Goal: Ask a question: Seek information or help from site administrators or community

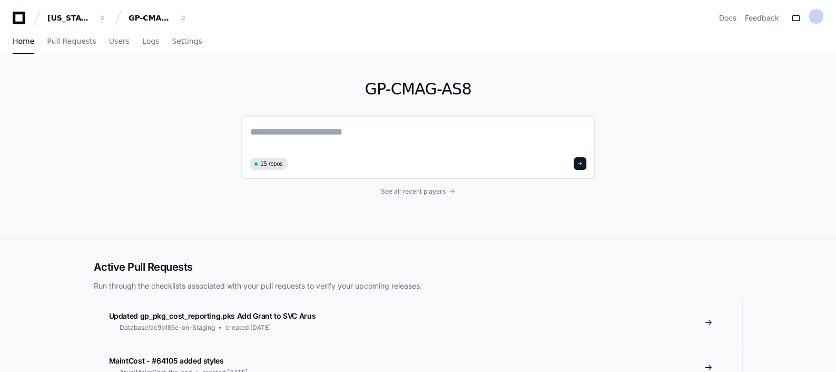
click at [376, 137] on textarea at bounding box center [418, 139] width 336 height 30
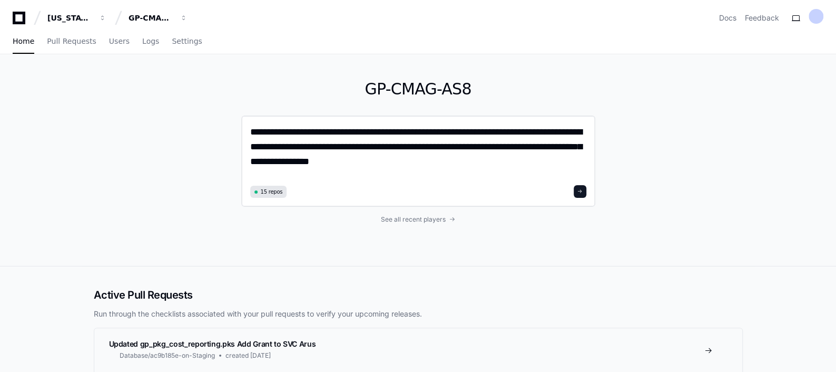
type textarea "**********"
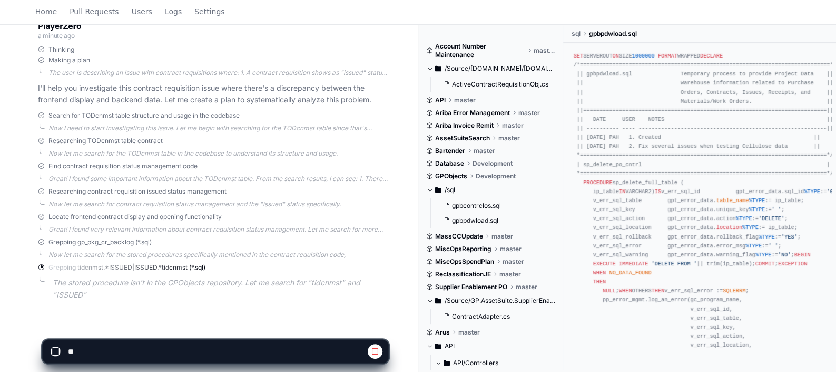
scroll to position [200, 0]
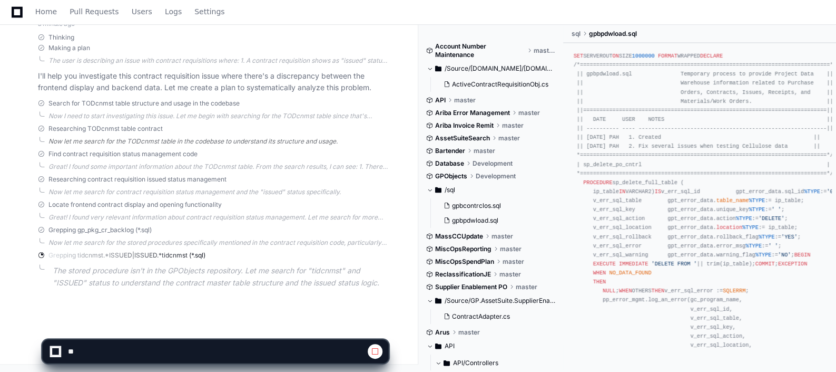
click at [227, 138] on div "Now let me search for the TODcnmst table in the codebase to understand its stru…" at bounding box center [218, 141] width 340 height 8
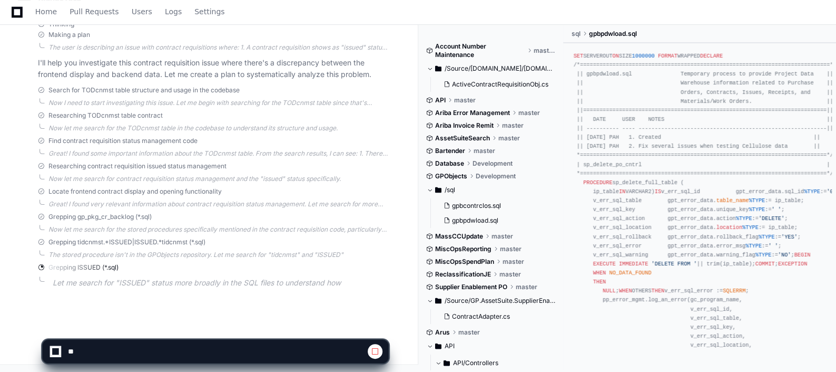
scroll to position [218, 0]
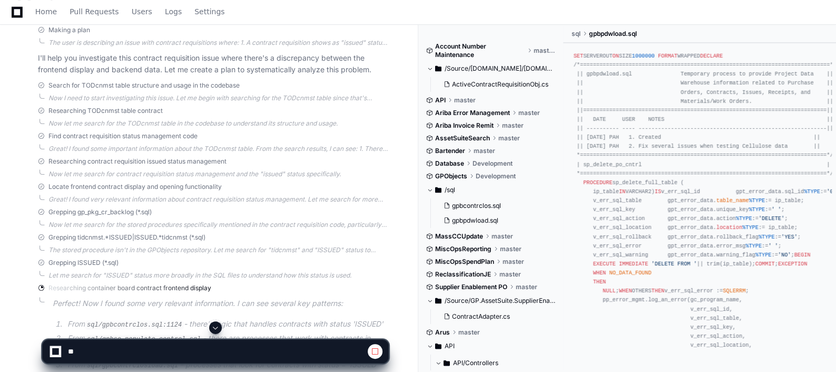
click at [295, 265] on div "Grepping ISSUED (*.sql)" at bounding box center [213, 262] width 350 height 8
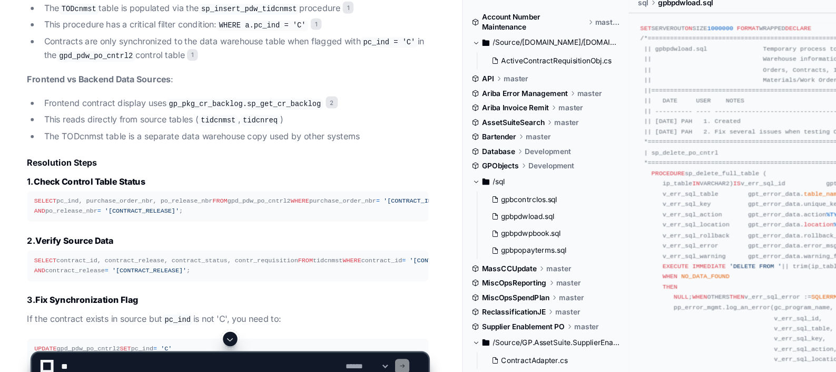
scroll to position [957, 0]
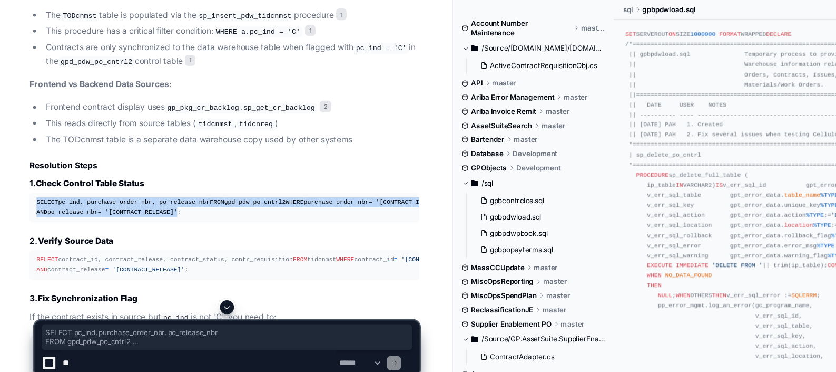
drag, startPoint x: 55, startPoint y: 204, endPoint x: 168, endPoint y: 228, distance: 115.1
click at [168, 220] on div "SELECT pc_ind, purchase_order_nbr, po_release_nbr FROM gpd_pdw_po_cntrl2 WHERE …" at bounding box center [213, 211] width 338 height 18
copy div "SELECT pc_ind, purchase_order_nbr, po_release_nbr FROM gpd_pdw_po_cntrl2 WHERE …"
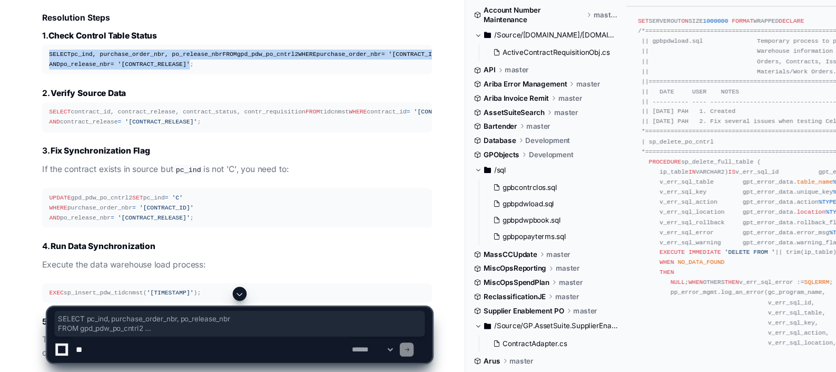
scroll to position [1086, 0]
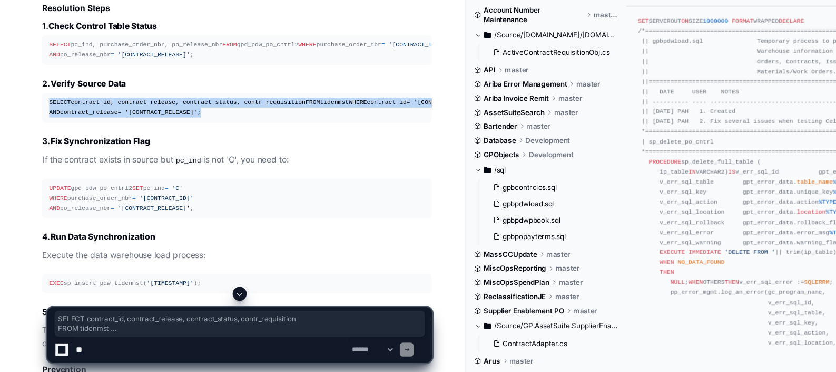
drag, startPoint x: 43, startPoint y: 144, endPoint x: 182, endPoint y: 167, distance: 141.1
click at [182, 147] on pre "SELECT contract_id, contract_release, contract_status, contr_requisition FROM t…" at bounding box center [213, 134] width 350 height 26
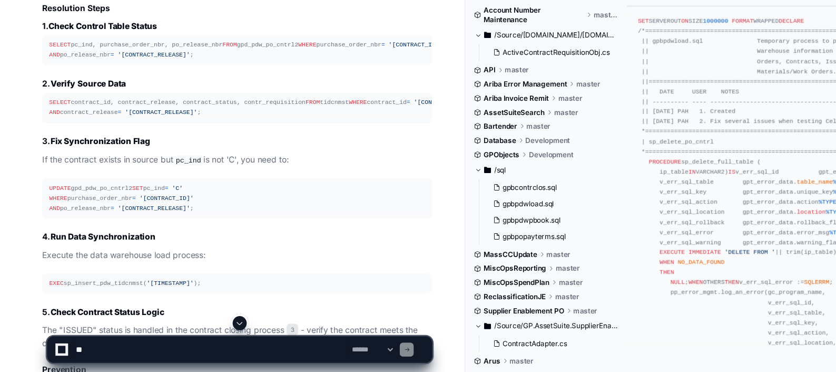
drag, startPoint x: 182, startPoint y: 167, endPoint x: 91, endPoint y: 189, distance: 94.2
click at [91, 189] on article "Based on my analysis of your contract requisition issue, I've identified the ro…" at bounding box center [213, 99] width 350 height 769
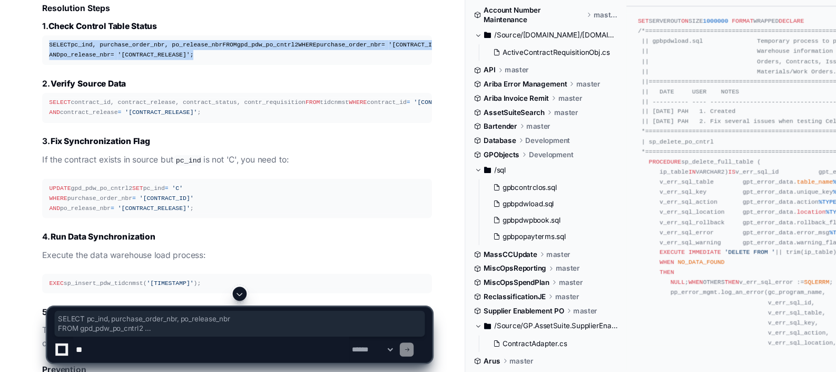
drag, startPoint x: 173, startPoint y: 98, endPoint x: 42, endPoint y: 72, distance: 133.9
click at [42, 72] on pre "SELECT pc_ind, purchase_order_nbr, po_release_nbr FROM gpd_pdw_po_cntrl2 WHERE …" at bounding box center [213, 82] width 350 height 26
copy div "SELECT pc_ind, purchase_order_nbr, po_release_nbr FROM gpd_pdw_po_cntrl2 WHERE …"
click at [118, 297] on textarea at bounding box center [190, 350] width 248 height 23
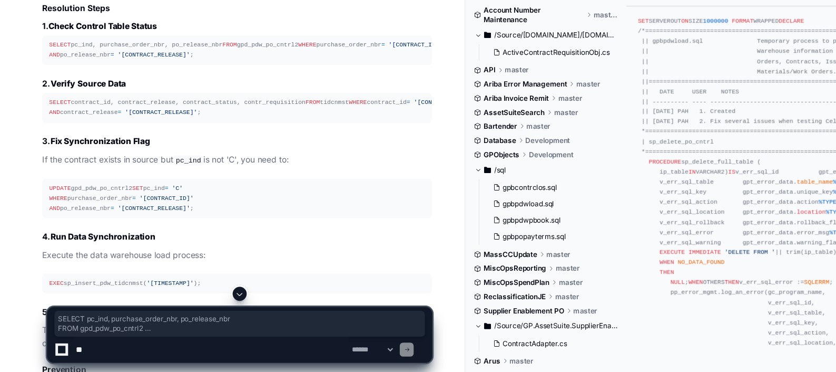
paste textarea "**********"
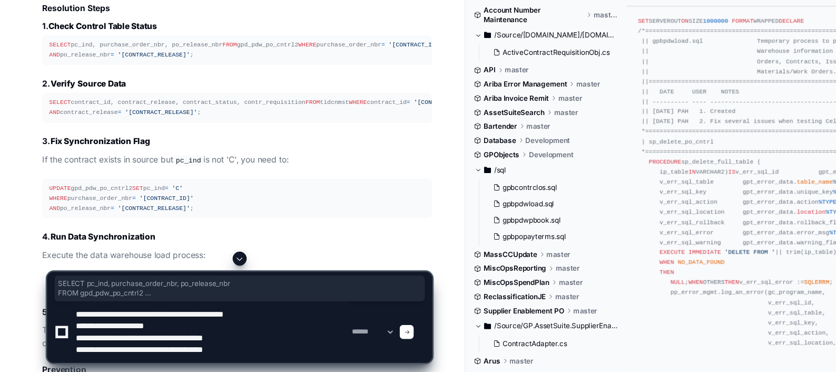
type textarea "**********"
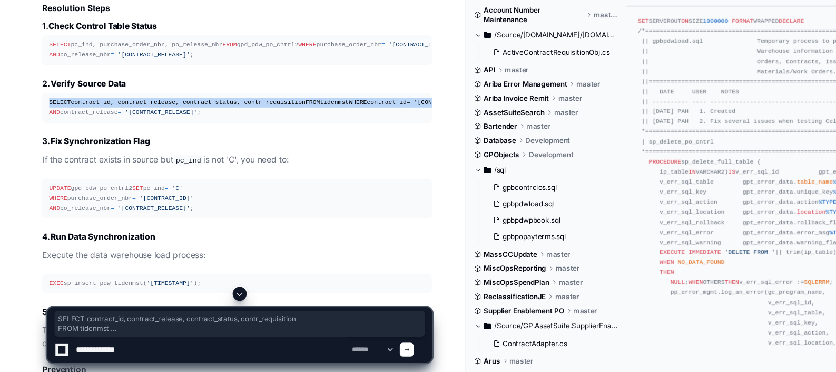
drag, startPoint x: 148, startPoint y: 160, endPoint x: 33, endPoint y: 141, distance: 116.4
click at [33, 141] on div "gpbpdwload.sql 1 ContractRequisitionDataProvider.cs 2 gpbcontrclos.sql 3 Based …" at bounding box center [203, 77] width 372 height 816
copy div "SELECT contract_id, contract_release, contract_status, contr_requisition FROM t…"
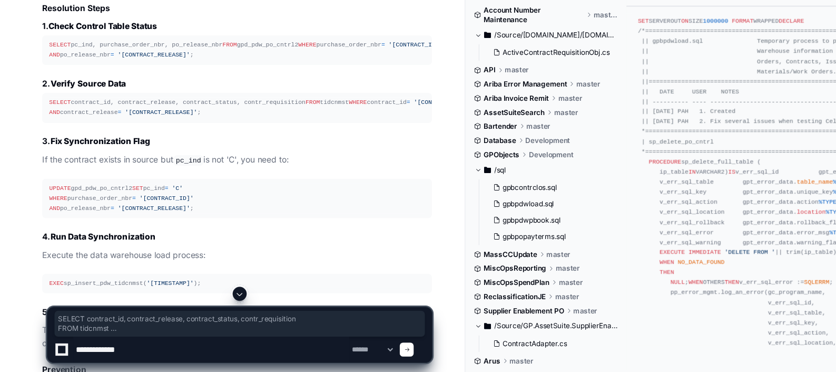
click at [170, 297] on textarea at bounding box center [190, 350] width 248 height 23
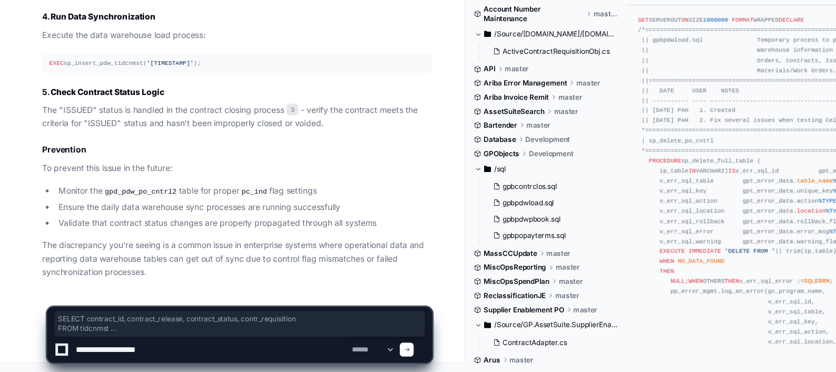
scroll to position [1323, 0]
type textarea "**********"
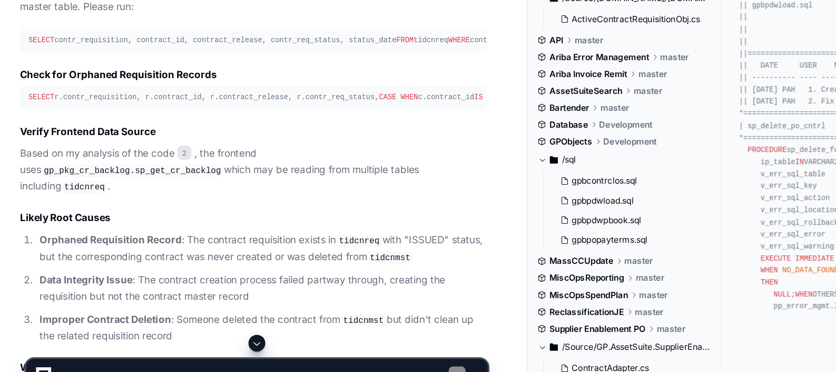
scroll to position [1855, 0]
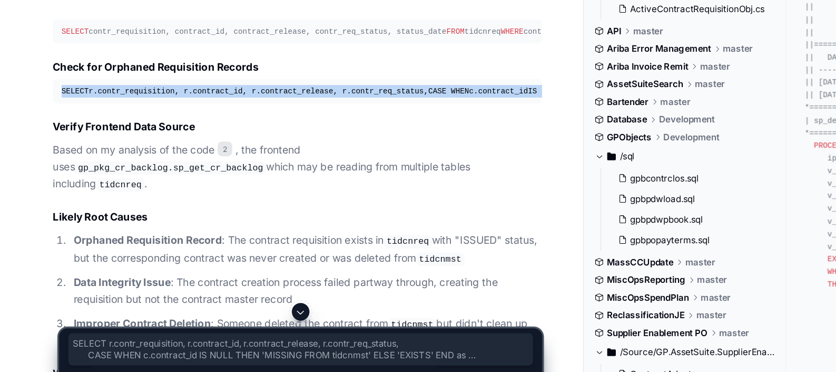
drag, startPoint x: 43, startPoint y: 198, endPoint x: 197, endPoint y: 237, distance: 158.8
click at [197, 152] on pre "SELECT r.contr_requisition, r.contract_id, r.contract_release, r.contr_req_stat…" at bounding box center [213, 142] width 350 height 17
copy div "SELECT r.contr_requisition, r.contract_id, r.contract_release, r.contr_req_stat…"
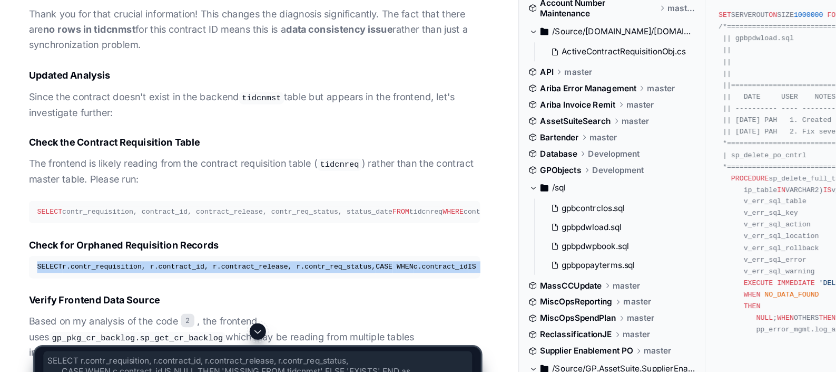
scroll to position [1747, 0]
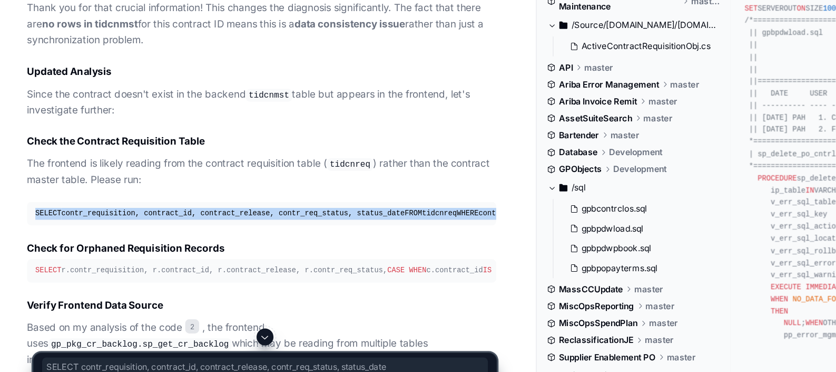
drag, startPoint x: 51, startPoint y: 248, endPoint x: 203, endPoint y: 265, distance: 153.3
click at [203, 213] on div "SELECT contr_requisition, contract_id, contract_release, contr_req_status, stat…" at bounding box center [213, 208] width 338 height 9
copy div "SELECT contr_requisition, contract_id, contract_release, contr_req_status, stat…"
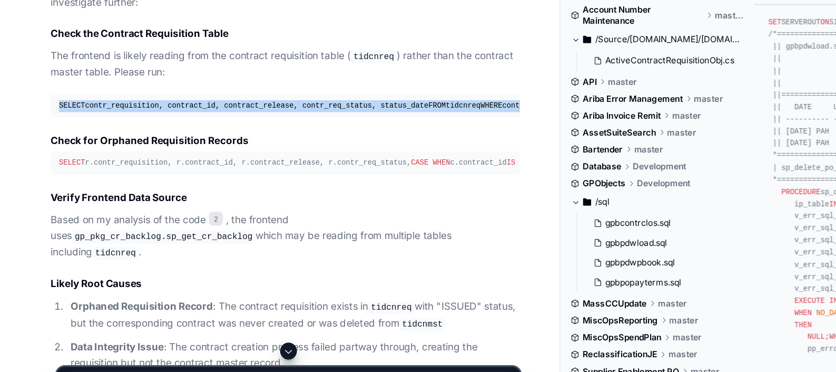
scroll to position [1837, 0]
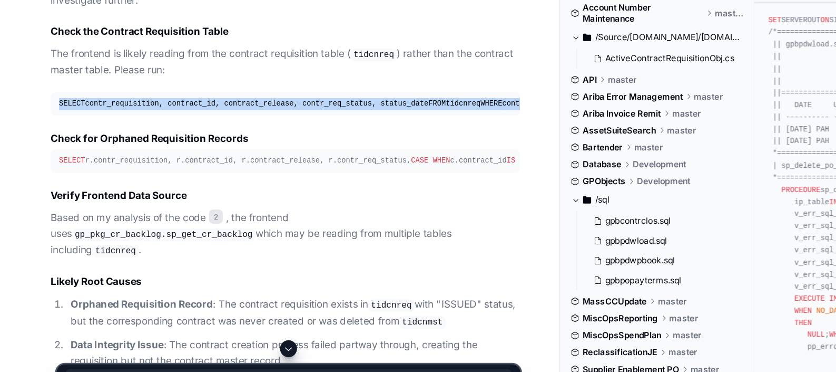
click at [190, 123] on div "SELECT contr_requisition, contract_id, contract_release, contr_req_status, stat…" at bounding box center [213, 118] width 338 height 9
drag, startPoint x: 190, startPoint y: 174, endPoint x: 45, endPoint y: 157, distance: 146.5
click at [45, 123] on div "SELECT contr_requisition, contract_id, contract_release, contr_req_status, stat…" at bounding box center [213, 118] width 338 height 9
copy div "SELECT contr_requisition, contract_id, contract_release, contr_req_status, stat…"
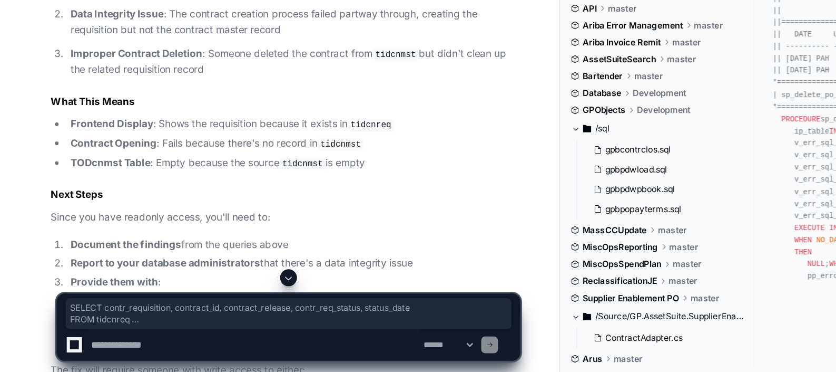
scroll to position [2032, 0]
click at [77, 297] on textarea at bounding box center [190, 350] width 248 height 23
paste textarea "**********"
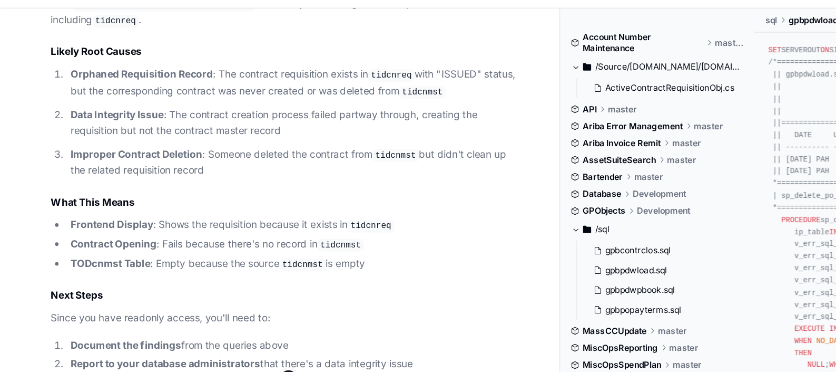
scroll to position [1955, 0]
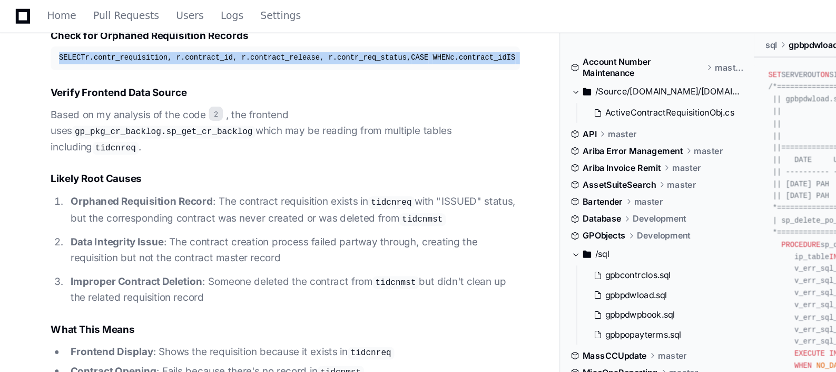
drag, startPoint x: 44, startPoint y: 98, endPoint x: 204, endPoint y: 139, distance: 165.3
click at [204, 52] on pre "SELECT r.contr_requisition, r.contract_id, r.contract_release, r.contr_req_stat…" at bounding box center [213, 43] width 350 height 17
copy div "SELECT r.contr_requisition, r.contract_id, r.contract_release, r.contr_req_stat…"
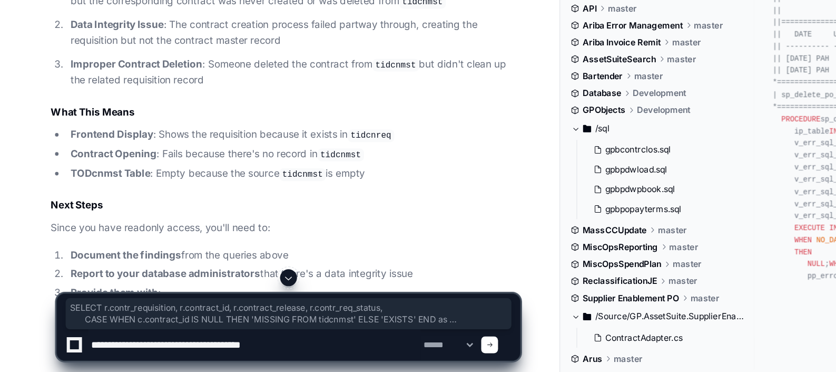
scroll to position [2028, 0]
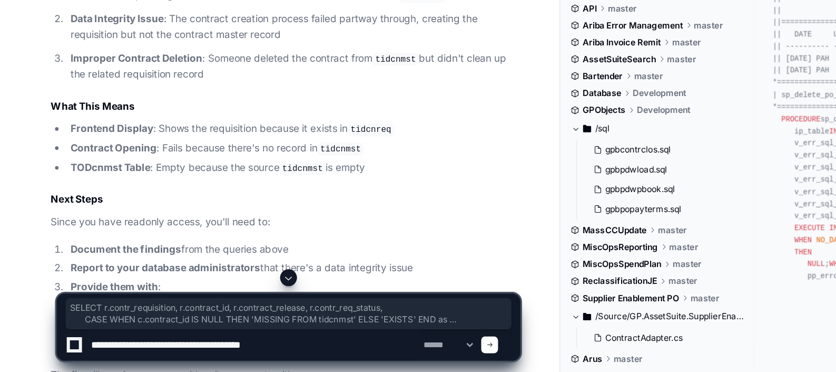
click at [256, 297] on textarea at bounding box center [190, 350] width 248 height 23
paste textarea "**********"
type textarea "**********"
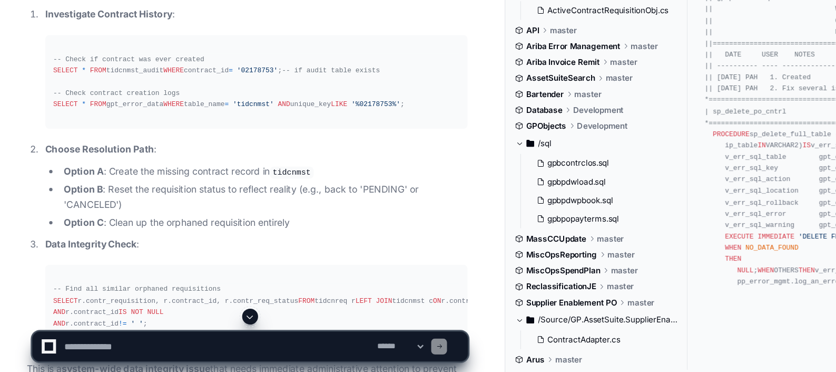
scroll to position [3183, 0]
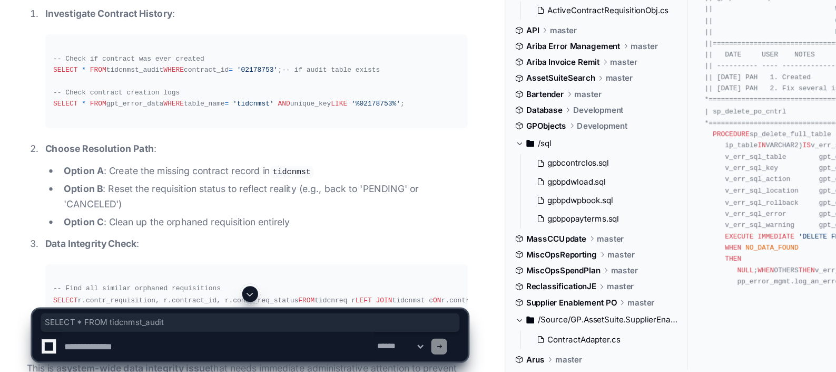
drag, startPoint x: 58, startPoint y: 215, endPoint x: 144, endPoint y: 214, distance: 86.4
click at [144, 178] on pre "-- Check if contract was ever created SELECT * FROM tidcnmst_audit WHERE contra…" at bounding box center [221, 140] width 336 height 75
copy div "SELECT * FROM tidcnmst_audit"
drag, startPoint x: 144, startPoint y: 241, endPoint x: 52, endPoint y: 243, distance: 92.3
click at [53, 178] on pre "-- Check if contract was ever created SELECT * FROM tidcnmst_audit WHERE contra…" at bounding box center [221, 140] width 336 height 75
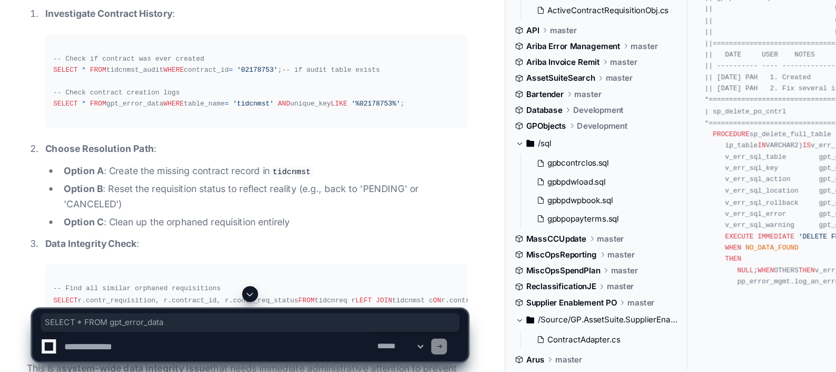
copy div "SELECT * FROM gpt_error_data"
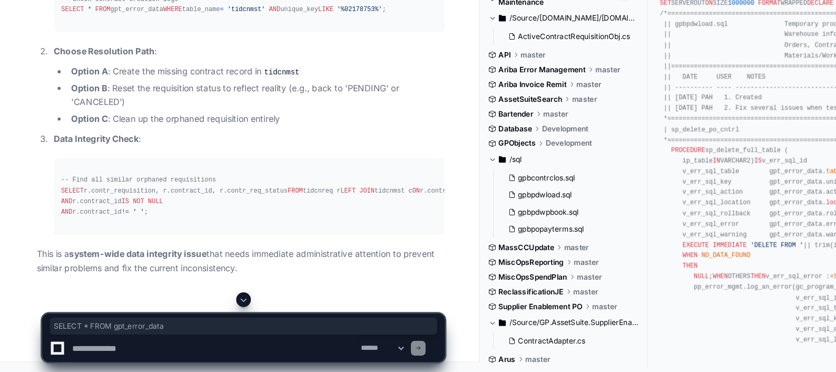
scroll to position [3290, 0]
click at [92, 297] on textarea at bounding box center [190, 350] width 248 height 23
paste textarea "**********"
type textarea "**********"
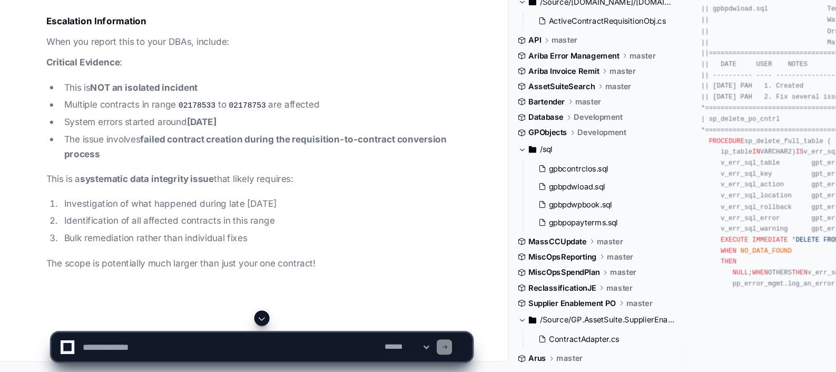
scroll to position [4300, 0]
click at [112, 297] on textarea at bounding box center [190, 350] width 248 height 23
paste textarea "**********"
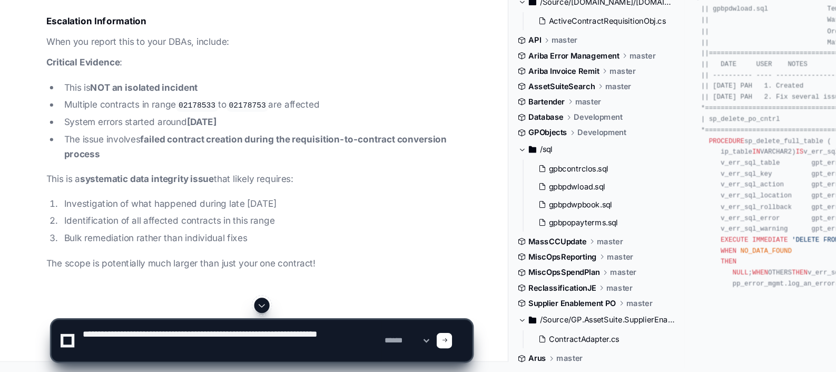
click at [197, 297] on textarea at bounding box center [190, 346] width 248 height 34
paste textarea "*********"
type textarea "**********"
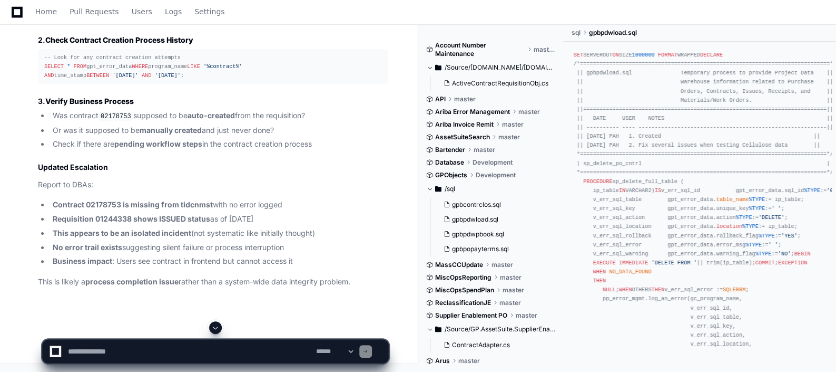
scroll to position [5115, 0]
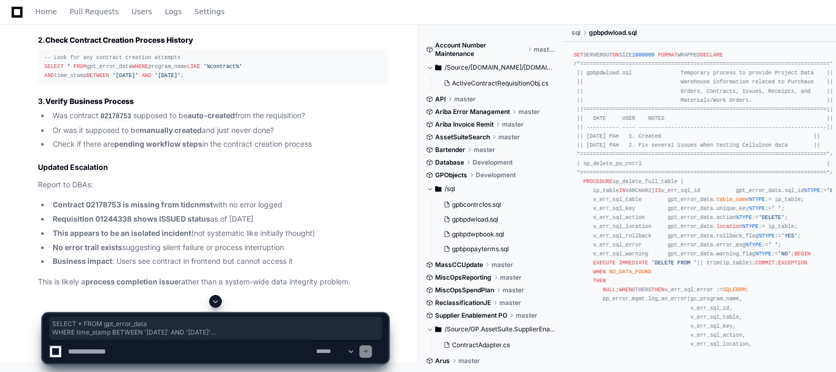
drag, startPoint x: 42, startPoint y: 148, endPoint x: 123, endPoint y: 168, distance: 83.5
click at [123, 23] on pre "-- Check for any system logs around [DATE] SELECT * FROM gpt_error_data WHERE t…" at bounding box center [213, 5] width 350 height 35
click at [111, 297] on textarea at bounding box center [190, 350] width 248 height 23
paste textarea "**********"
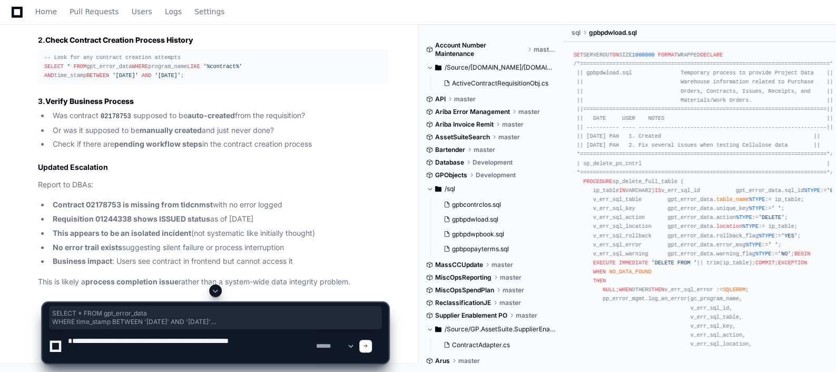
click at [296, 297] on textarea at bounding box center [190, 346] width 248 height 34
paste textarea "**********"
type textarea "**********"
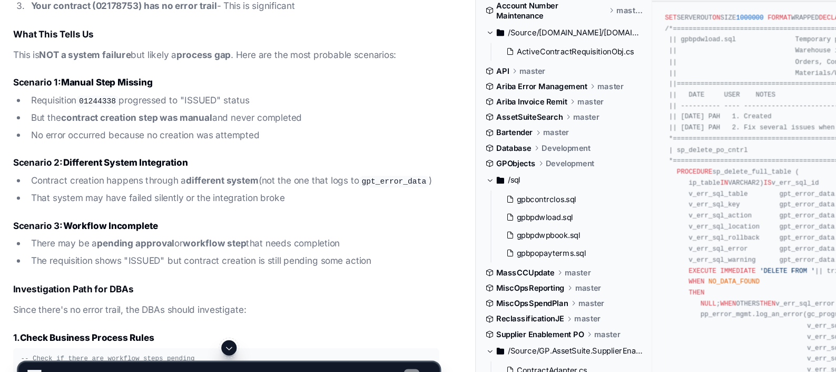
scroll to position [5625, 0]
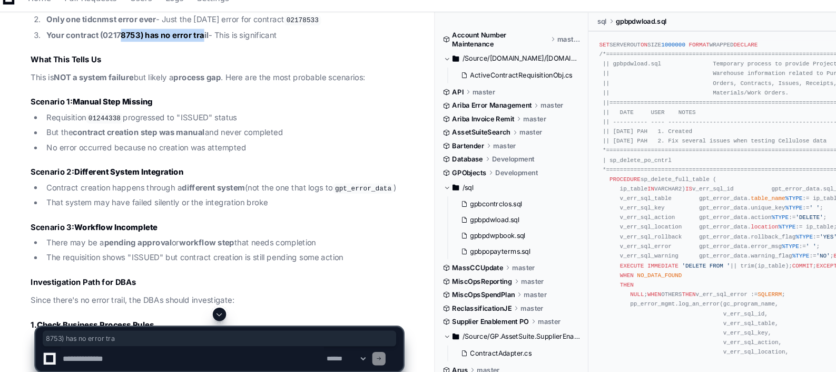
drag, startPoint x: 124, startPoint y: 246, endPoint x: 202, endPoint y: 249, distance: 78.0
click at [202, 53] on li "Your contract (02178753) has no error trail - This is significant" at bounding box center [219, 47] width 339 height 12
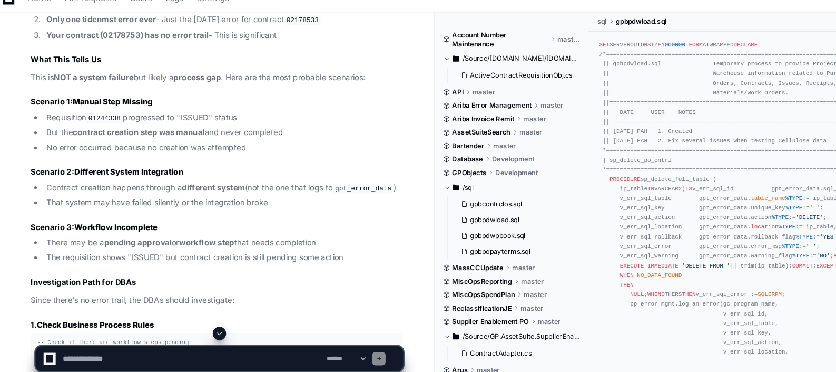
drag, startPoint x: 202, startPoint y: 249, endPoint x: 144, endPoint y: 267, distance: 61.3
click at [144, 75] on h2 "What This Tells Us" at bounding box center [213, 69] width 350 height 11
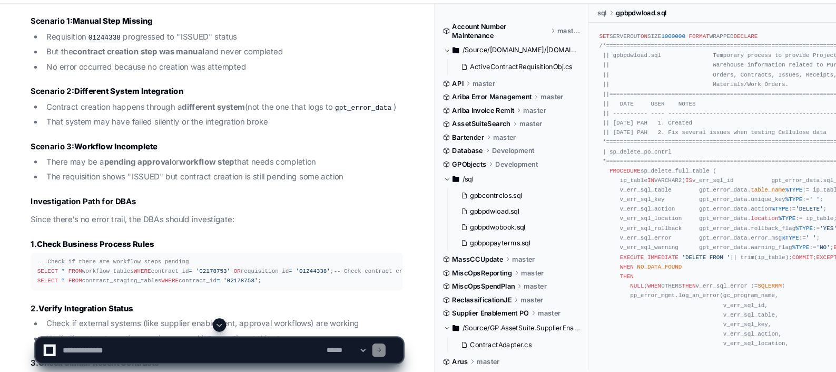
scroll to position [5701, 0]
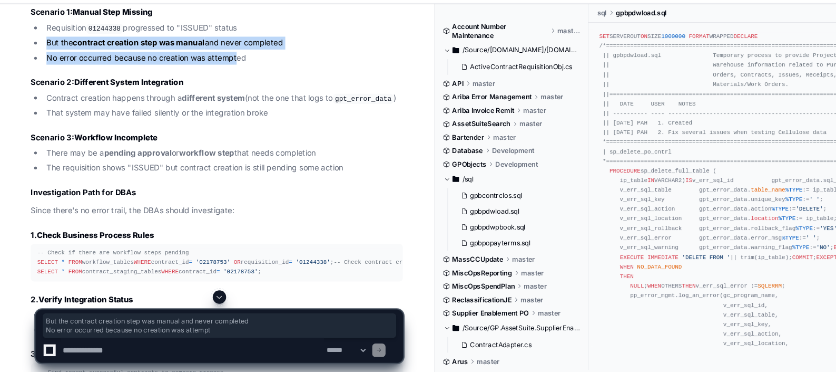
drag, startPoint x: 49, startPoint y: 259, endPoint x: 236, endPoint y: 276, distance: 187.3
click at [236, 82] on ul "Requisition 01244338 progressed to "ISSUED" status But the contract creation st…" at bounding box center [213, 62] width 350 height 41
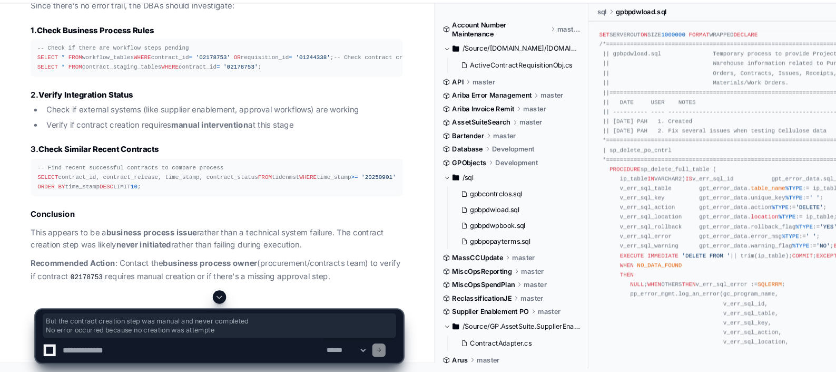
scroll to position [5938, 0]
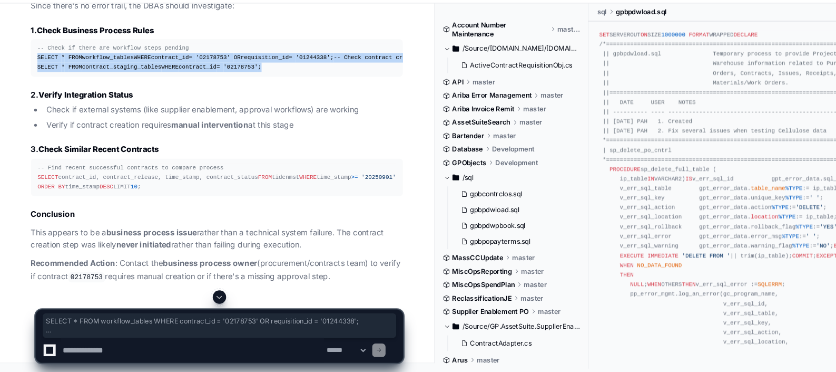
drag, startPoint x: 41, startPoint y: 229, endPoint x: 259, endPoint y: 256, distance: 220.3
click at [259, 94] on pre "-- Check if there are workflow steps pending SELECT * FROM workflow_tables WHER…" at bounding box center [213, 76] width 350 height 35
copy div "SELECT * FROM workflow_tables WHERE contract_id = '02178753' OR requisition_id …"
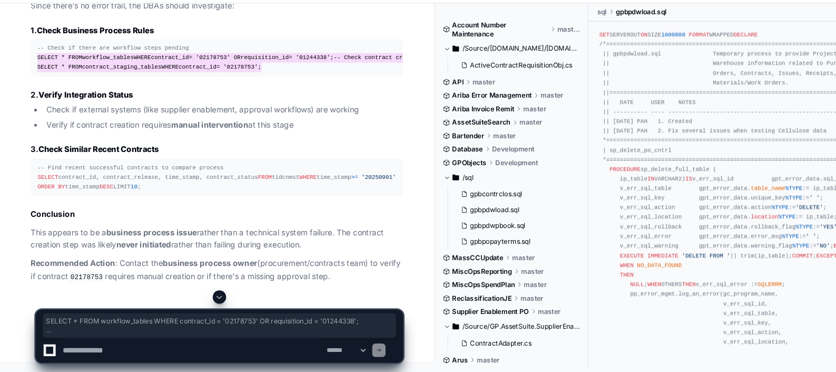
scroll to position [6135, 0]
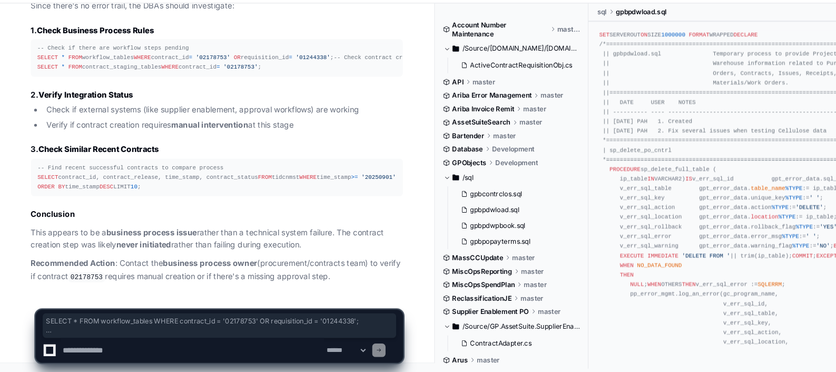
click at [122, 297] on textarea at bounding box center [190, 350] width 248 height 23
type textarea "**********"
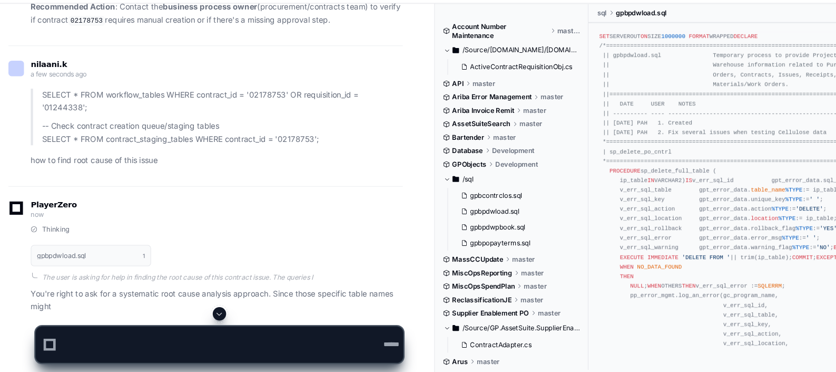
scroll to position [6146, 0]
